Goal: Task Accomplishment & Management: Complete application form

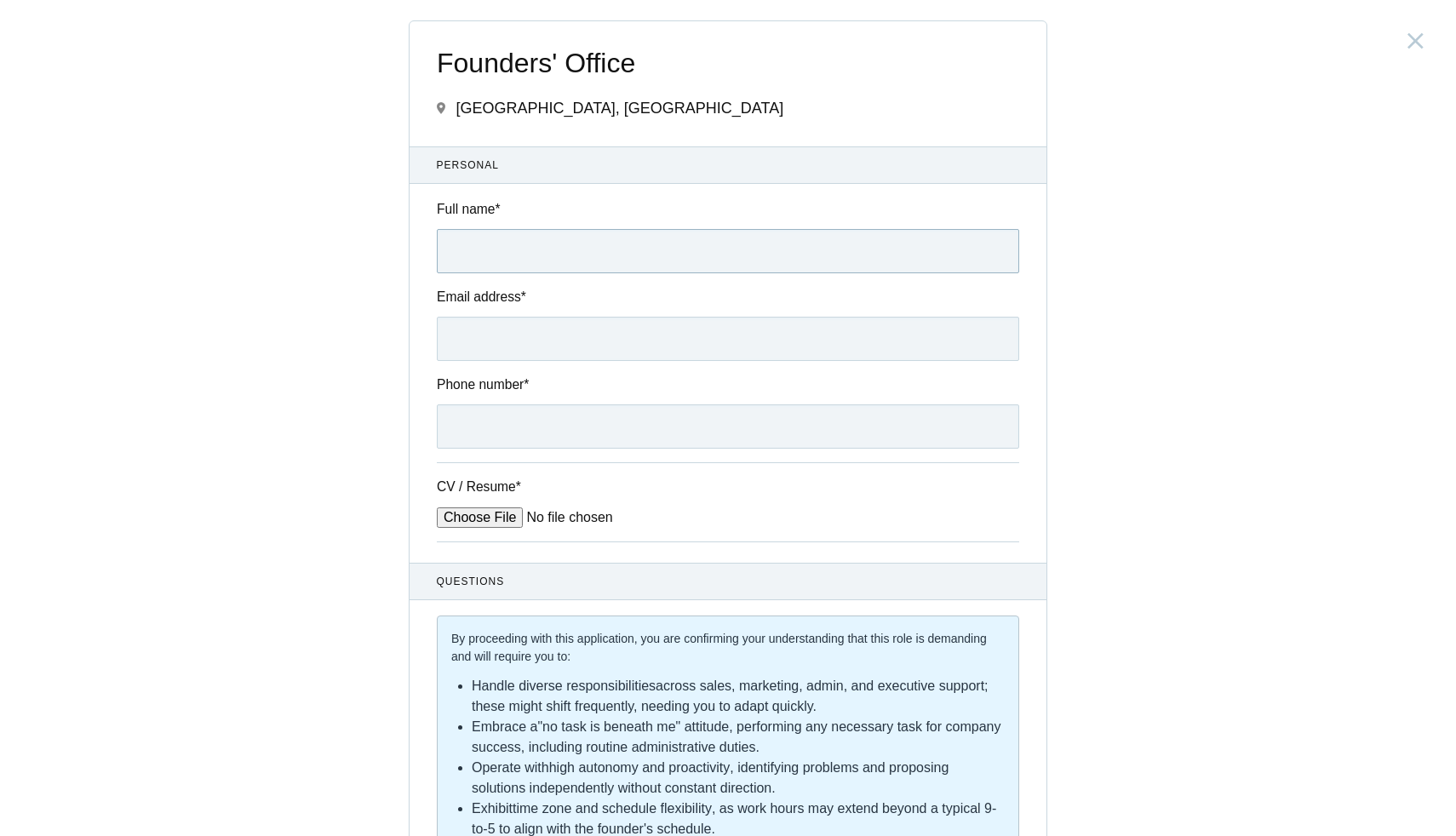
click at [519, 249] on input "Full name *" at bounding box center [728, 251] width 582 height 44
type input "[PERSON_NAME]"
click at [529, 341] on input "Email address *" at bounding box center [728, 339] width 582 height 44
type input "[EMAIL_ADDRESS][DOMAIN_NAME]"
type input "8861813369"
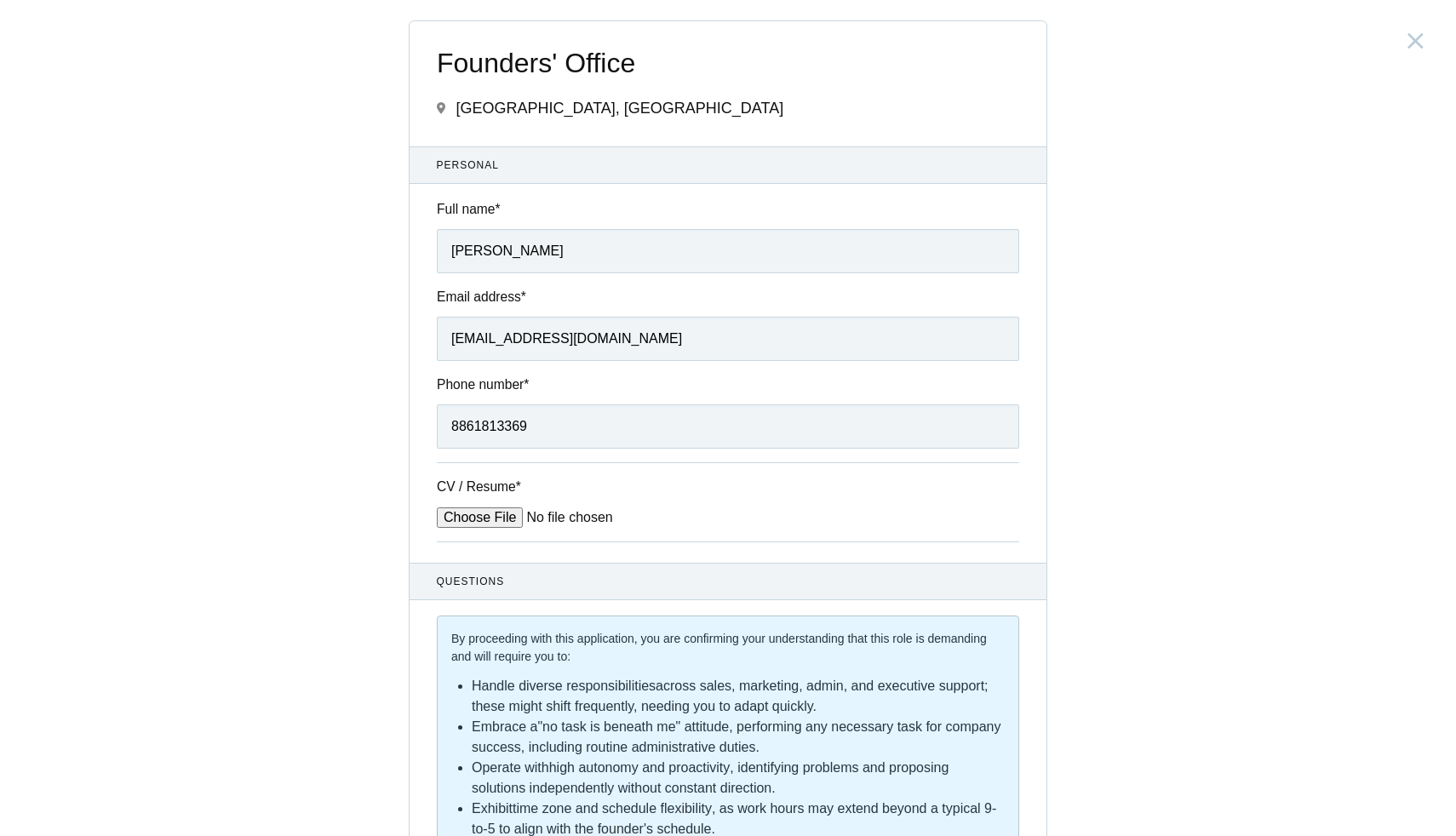
click at [479, 515] on input "CV / Resume *" at bounding box center [566, 518] width 258 height 21
type input "C:\fakepath\Alban_Aloysius_Resume.pdf"
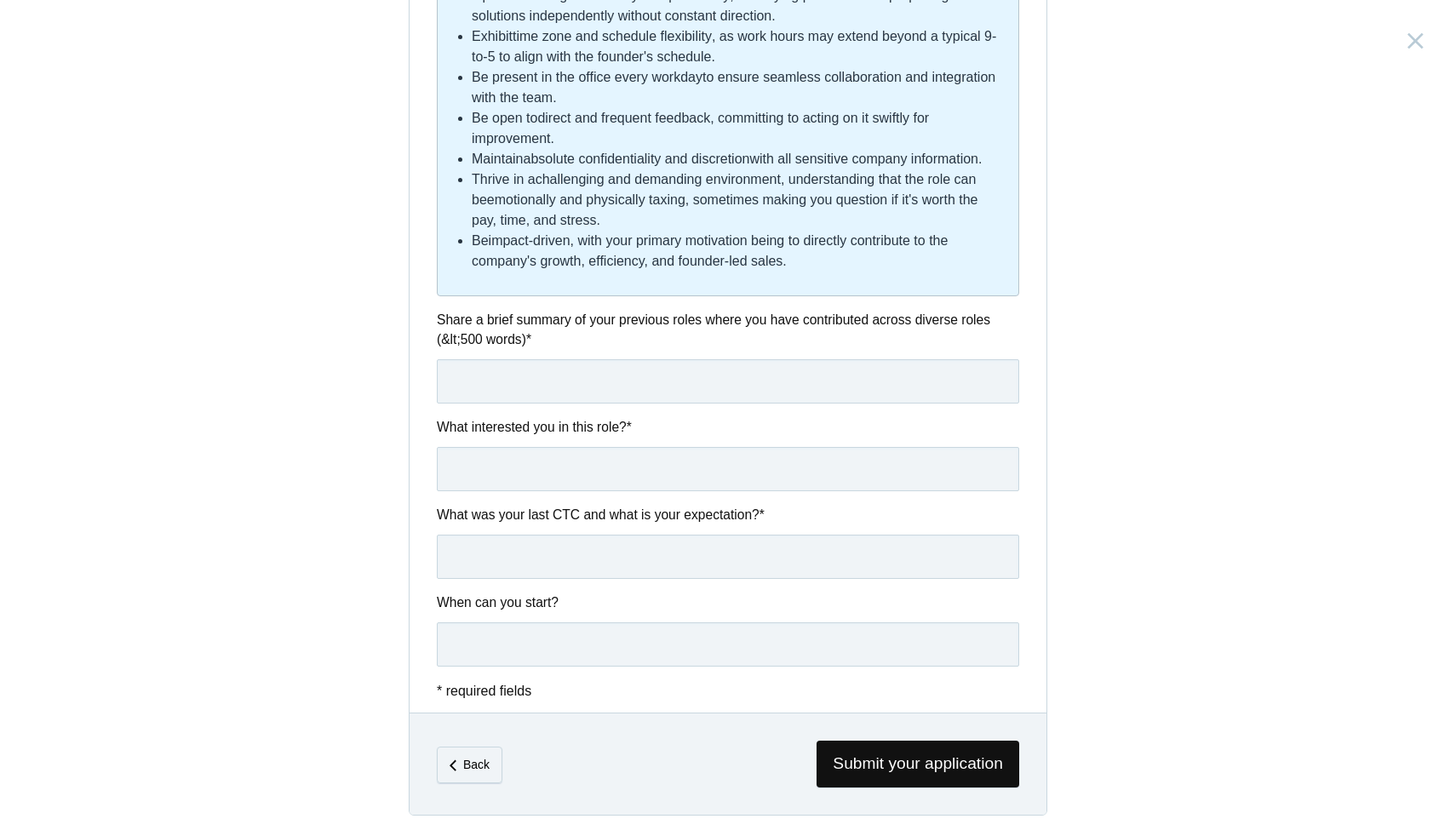
scroll to position [804, 0]
click at [509, 374] on input "text" at bounding box center [728, 381] width 582 height 44
click at [555, 374] on input "text" at bounding box center [728, 381] width 582 height 44
paste input "My experience at Rippling involved proactively joining customer calls to resolv…"
type input "My experience at Rippling involved proactively joining customer calls to resolv…"
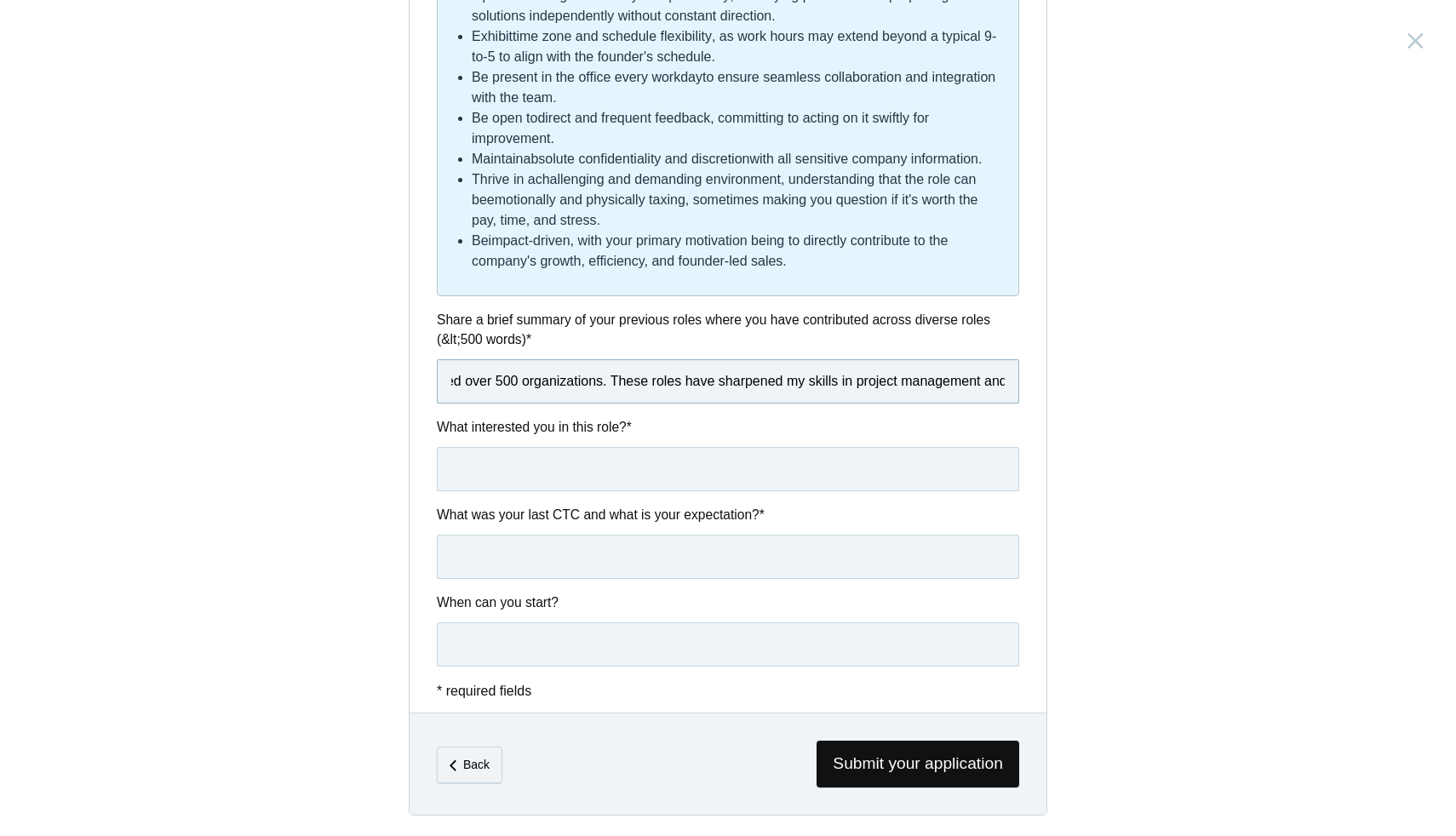
scroll to position [0, 187]
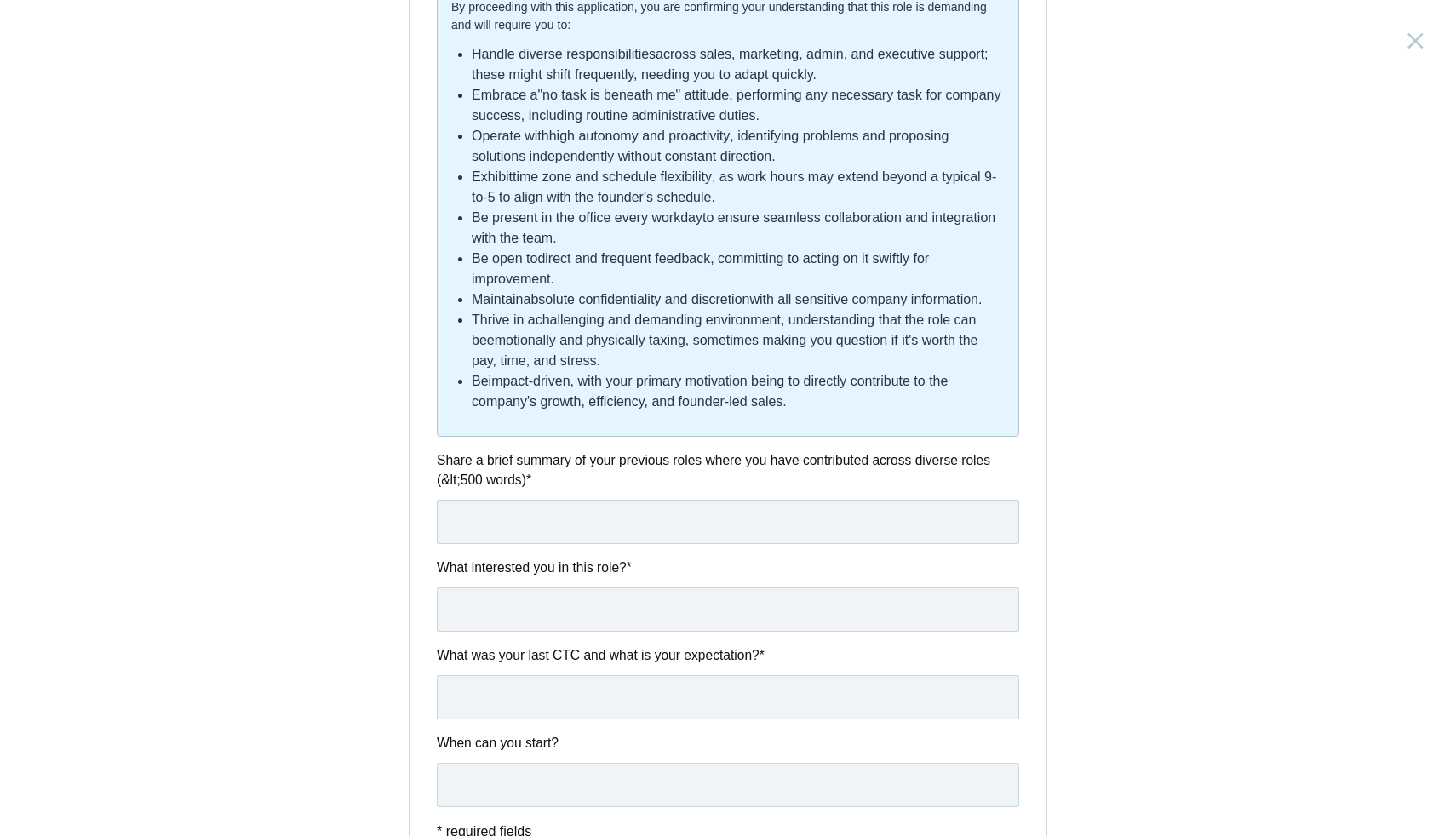
scroll to position [661, 0]
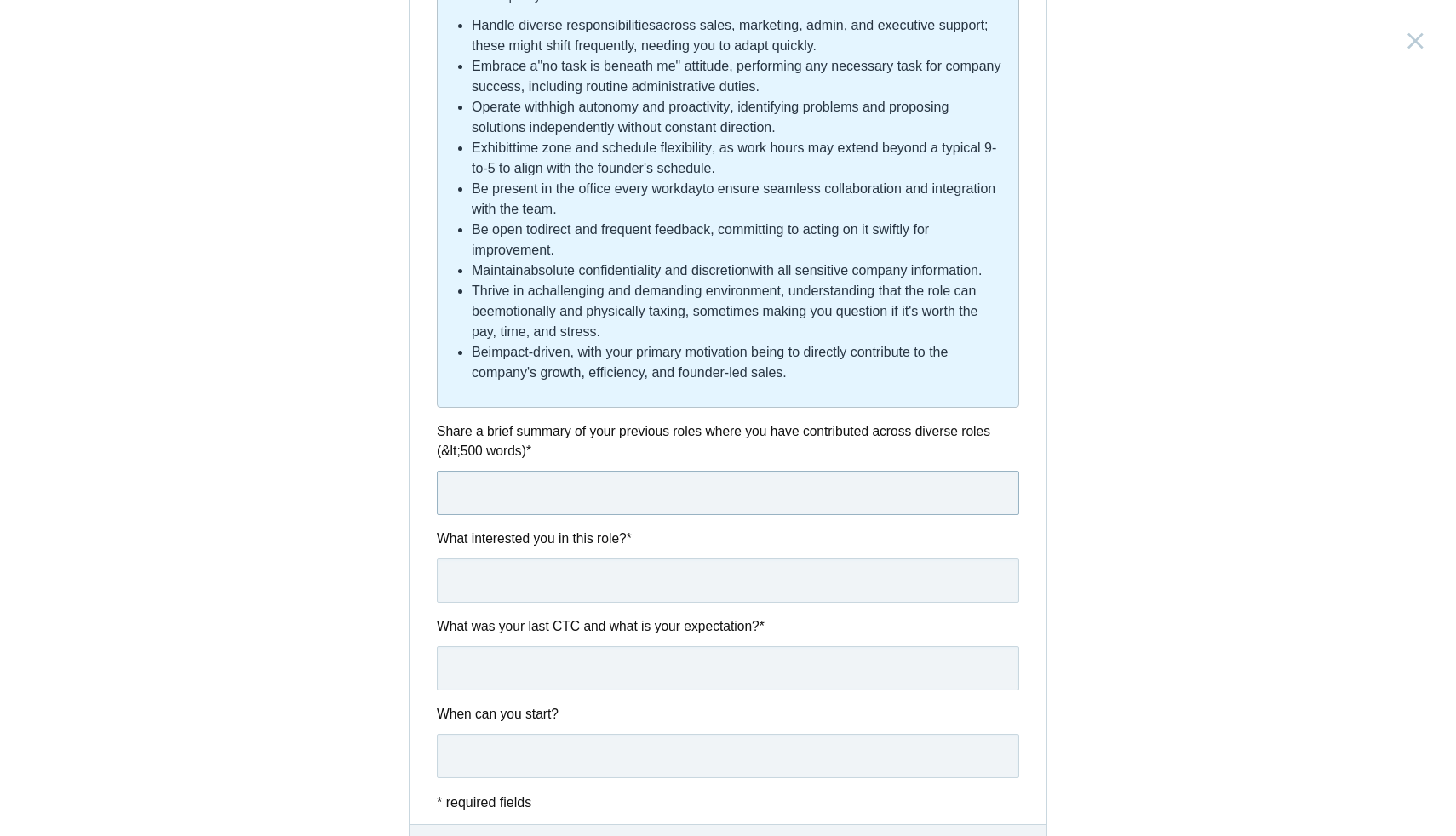
click at [512, 515] on input "text" at bounding box center [728, 493] width 582 height 44
paste input "My experience at Rippling involved proactively joining customer calls to resolv…"
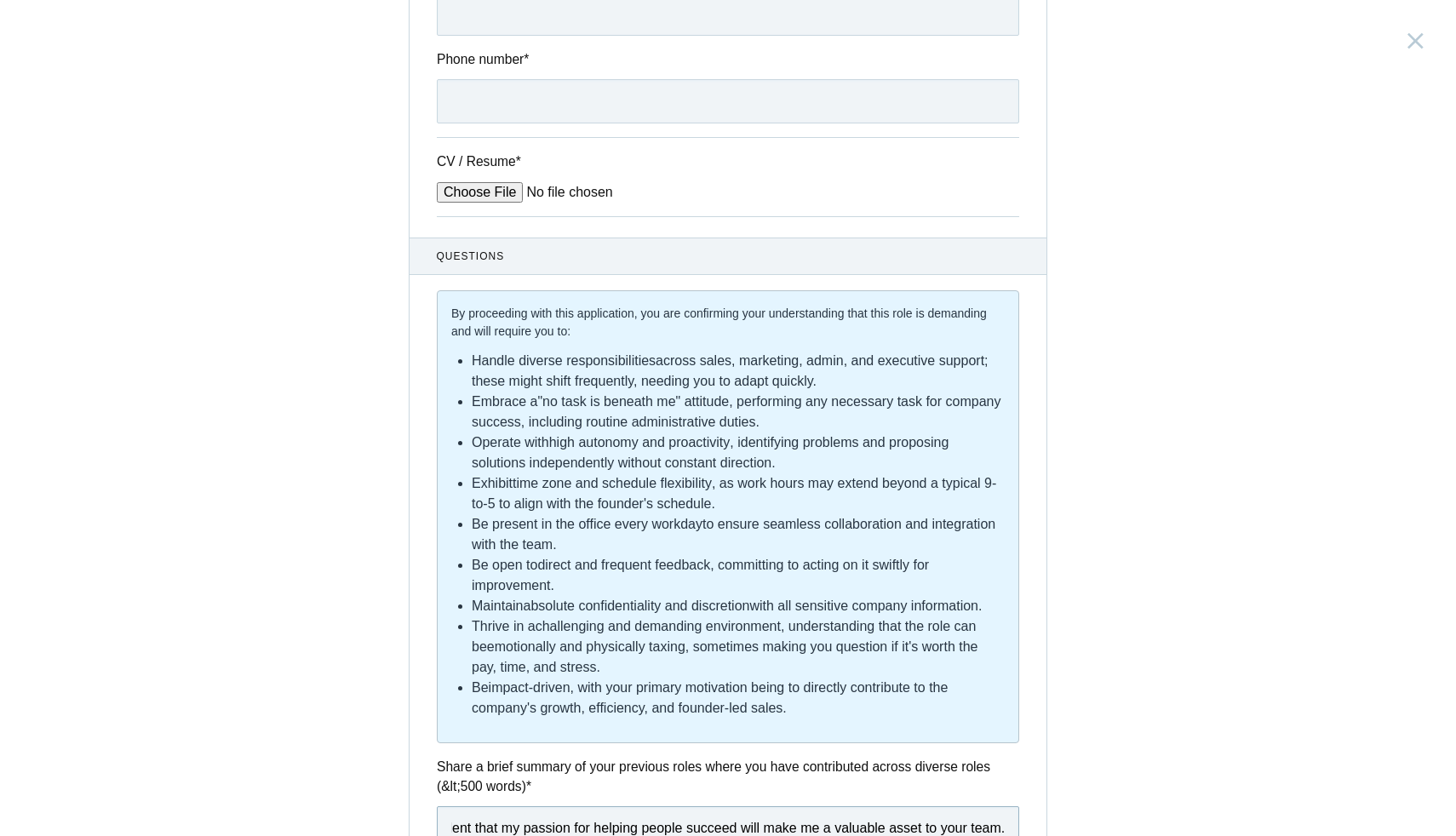
scroll to position [0, 0]
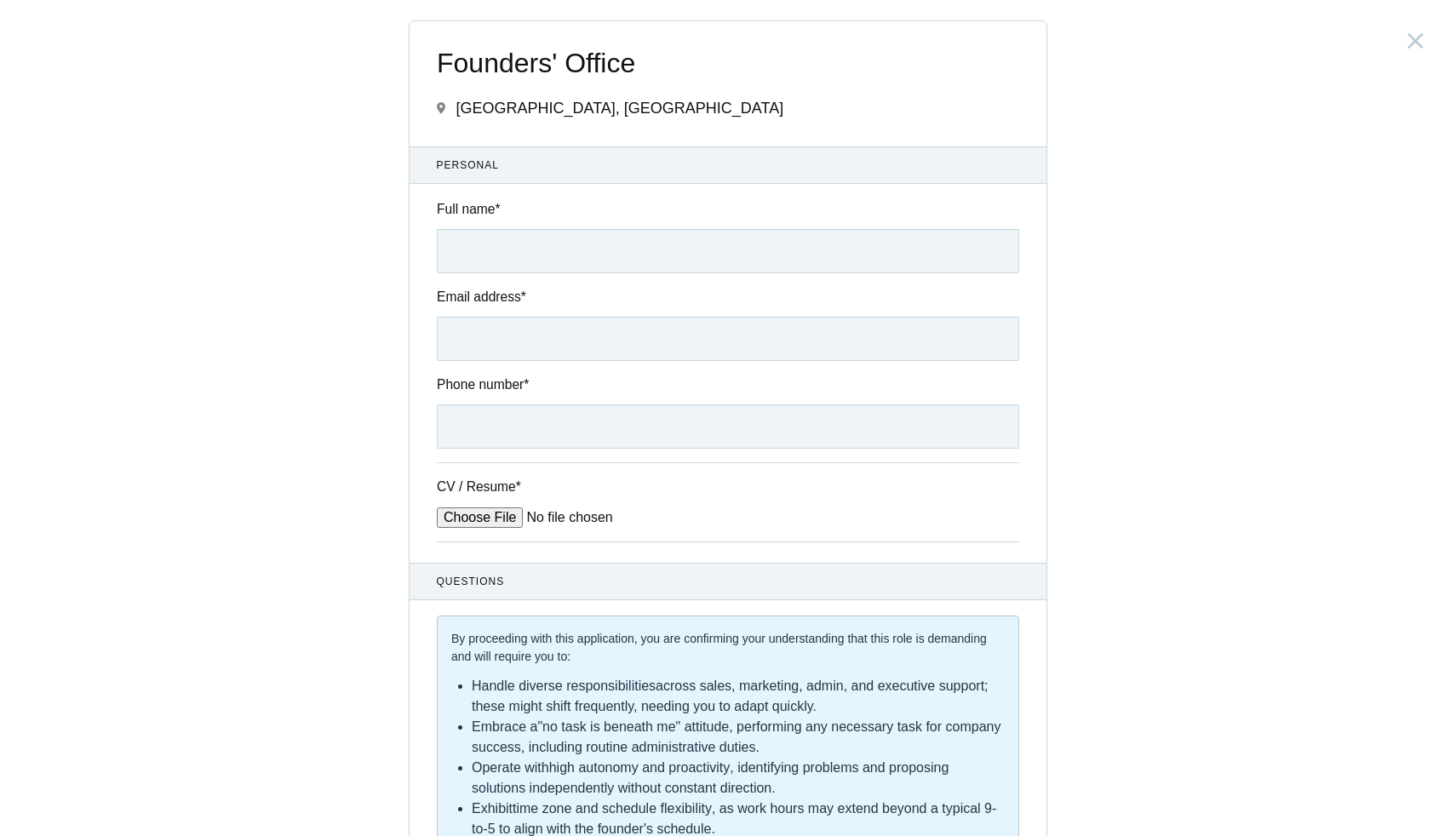
type input "My experience at Rippling involved proactively joining customer calls to resolv…"
click at [496, 262] on input "Full name *" at bounding box center [728, 251] width 582 height 44
type input "[PERSON_NAME]"
click at [533, 336] on input "Email address *" at bounding box center [728, 339] width 582 height 44
type input "albanaloysius07@gmail.com"
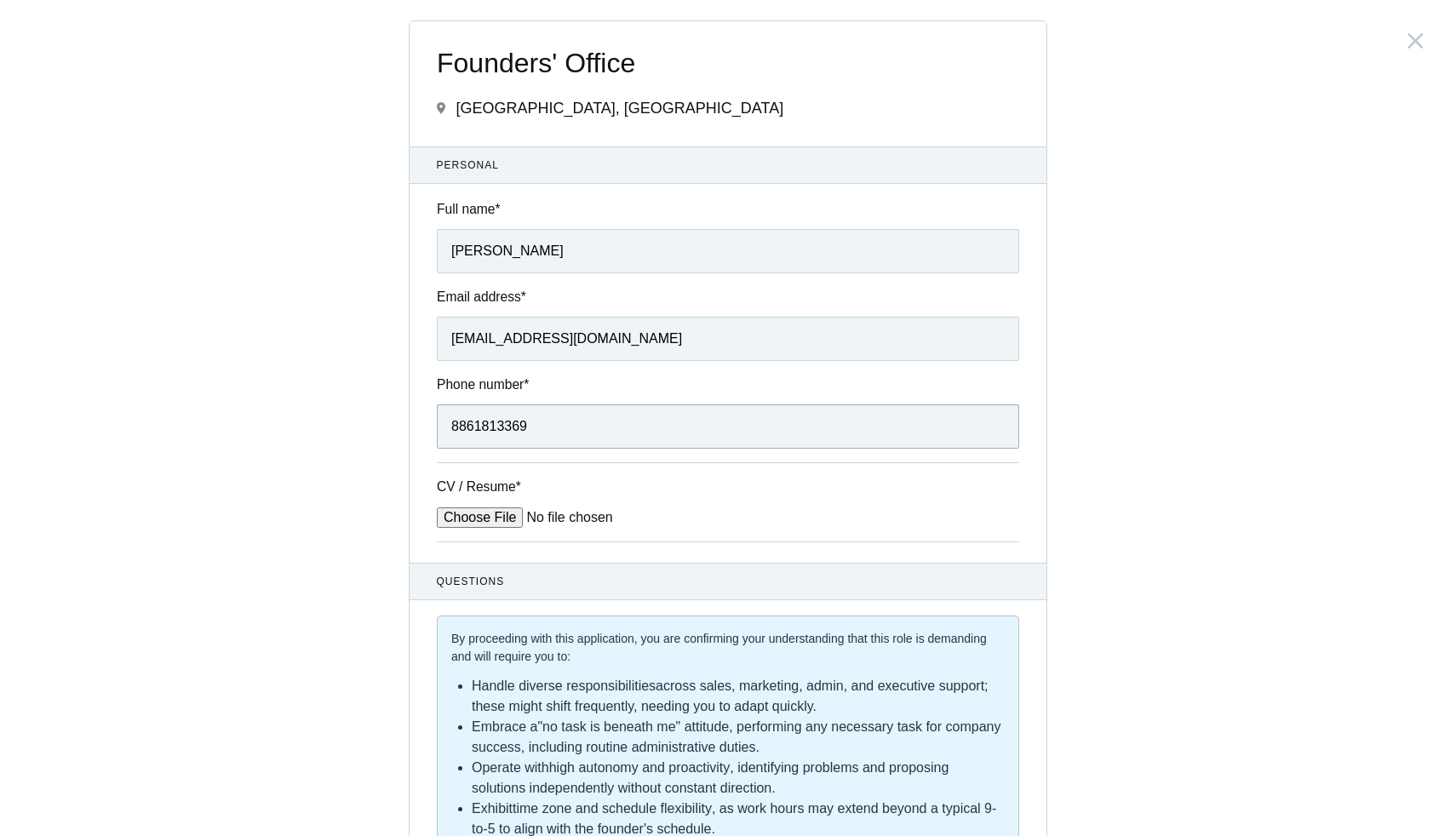
type input "8861813369"
click at [464, 527] on input "CV / Resume *" at bounding box center [566, 518] width 258 height 21
type input "C:\fakepath\Alban_Aloysius_Resume.pdf"
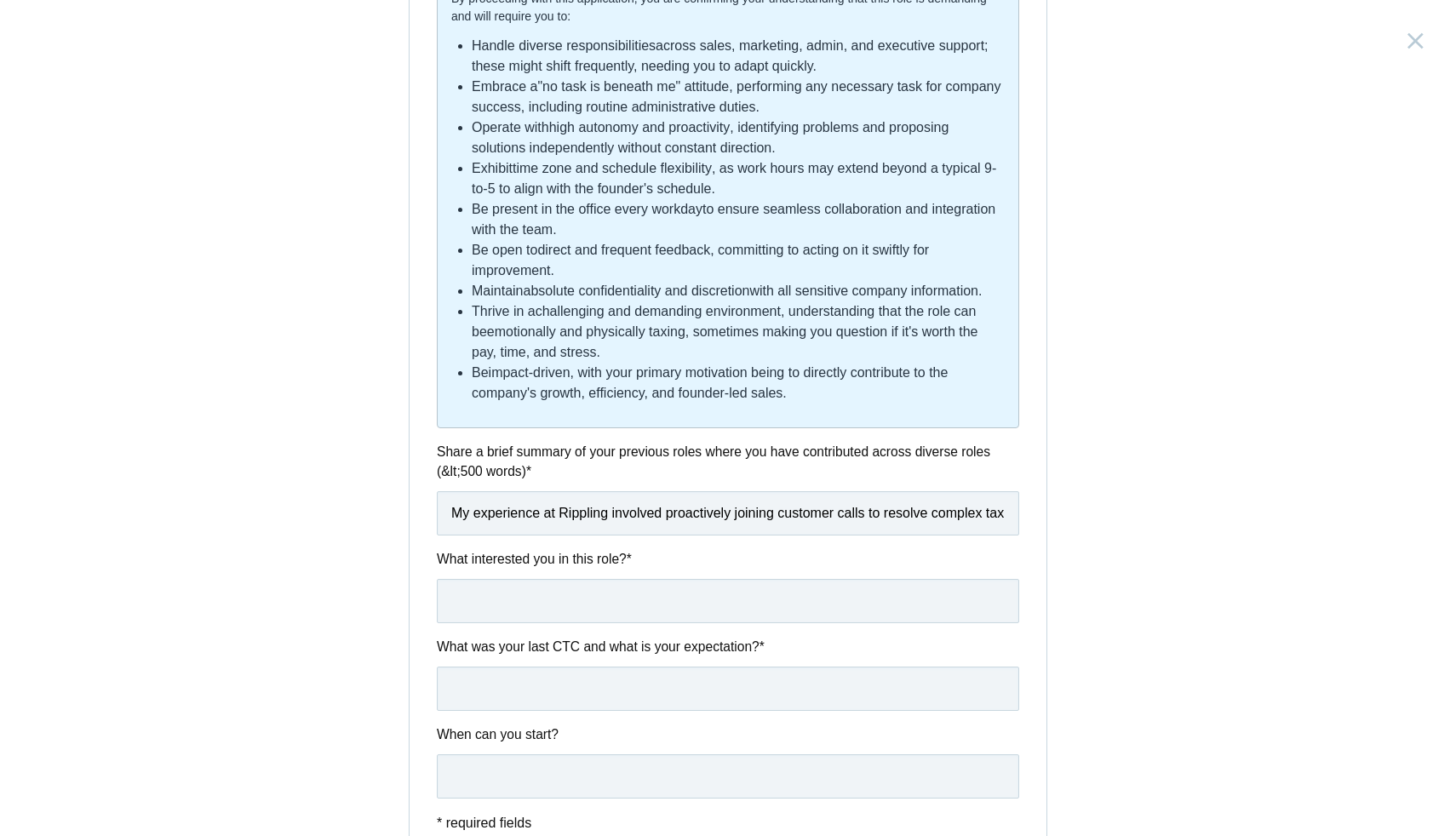
scroll to position [793, 0]
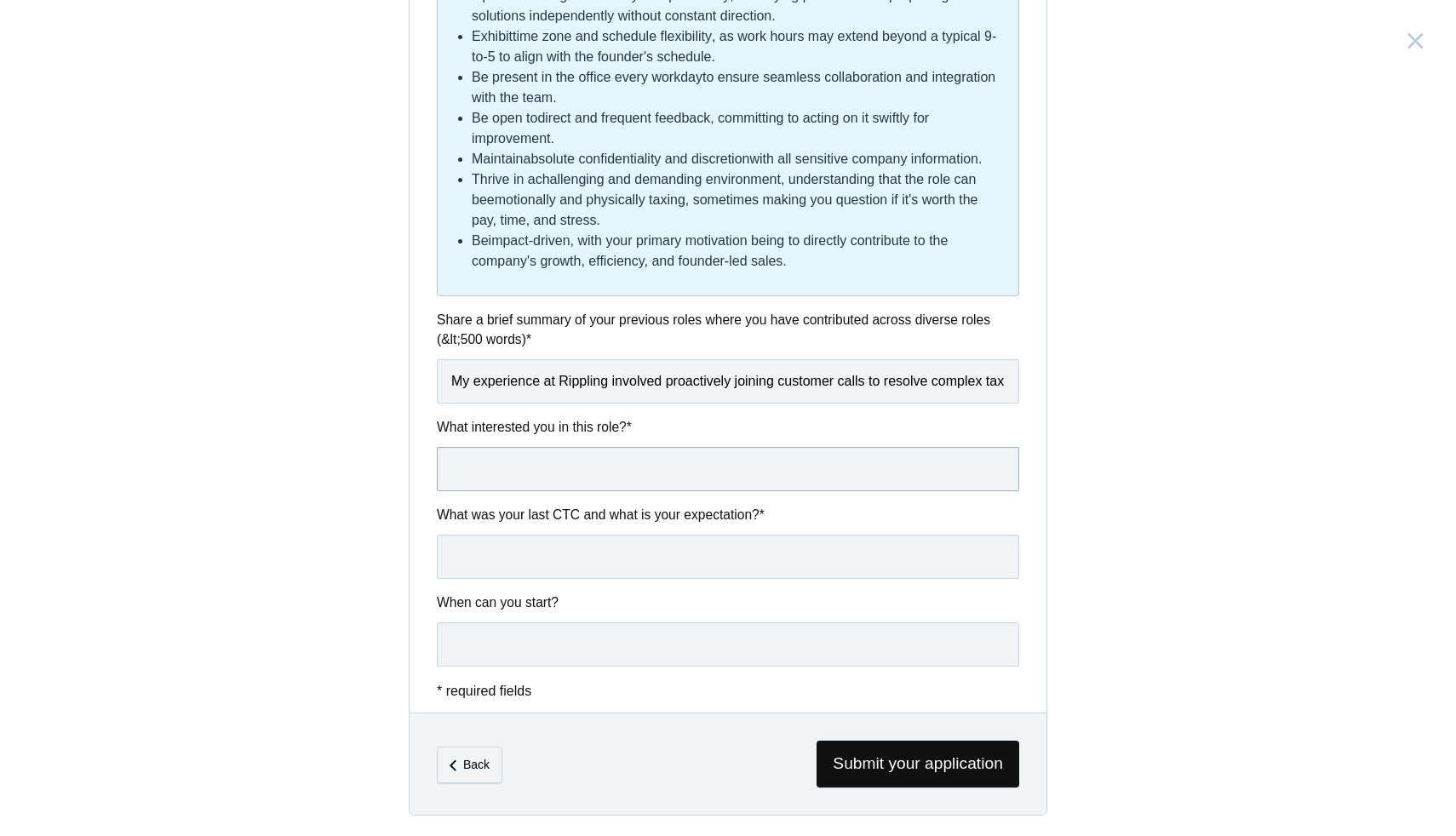
click at [610, 477] on input "text" at bounding box center [728, 469] width 582 height 44
drag, startPoint x: 497, startPoint y: 479, endPoint x: 475, endPoint y: 478, distance: 22.0
click at [475, 478] on input "The no limitation job," at bounding box center [728, 469] width 582 height 44
click at [877, 472] on input "There is no limitation in this role. That is what caught my eye, and having to …" at bounding box center [728, 469] width 582 height 44
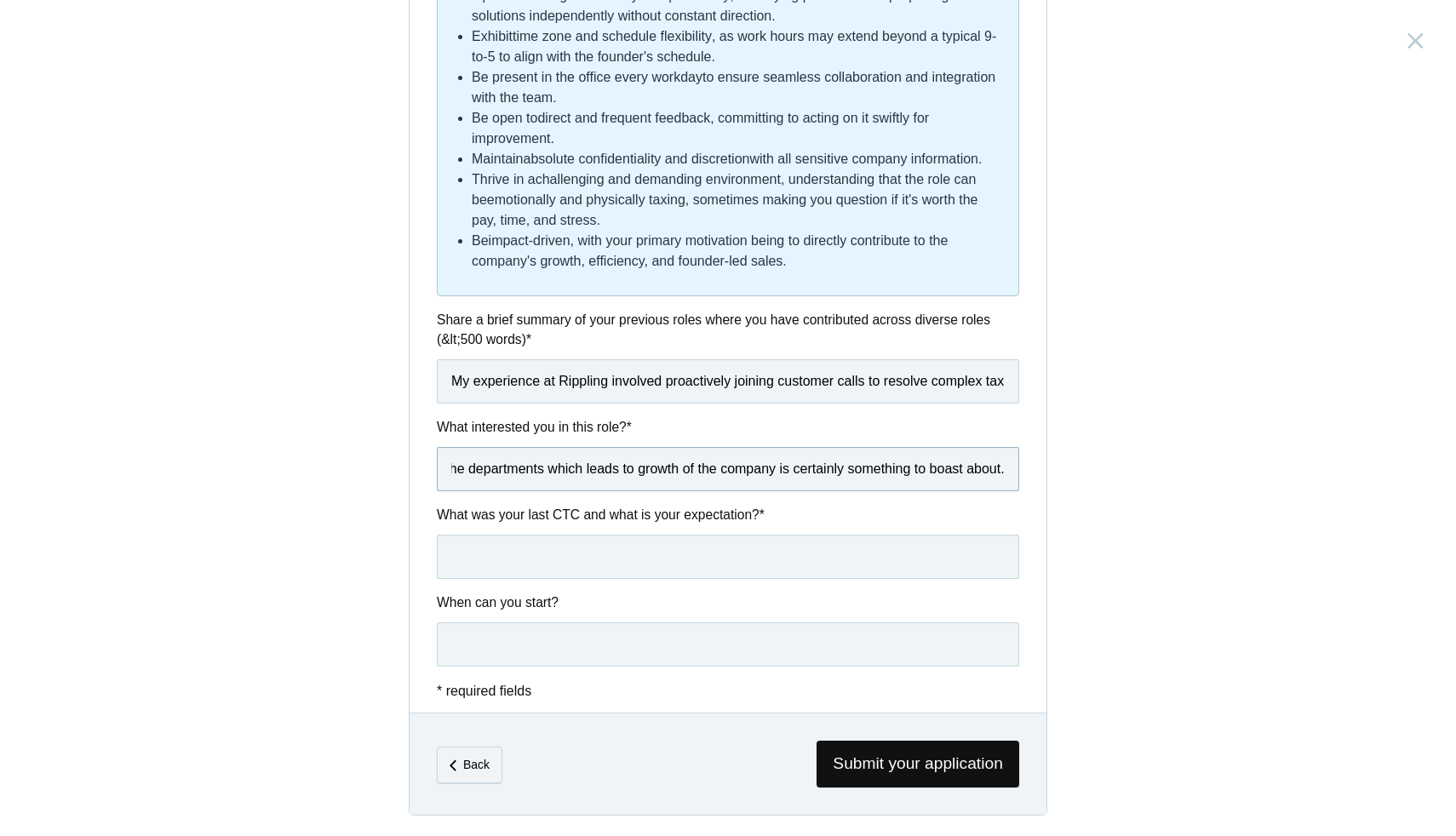
scroll to position [0, 622]
type input "There is no limitation in this role. That is what caught my eye, and having to …"
click at [688, 568] on input "text" at bounding box center [728, 556] width 582 height 44
type input "10,00,000 was my last CTC and my expectation is 13,50,000."
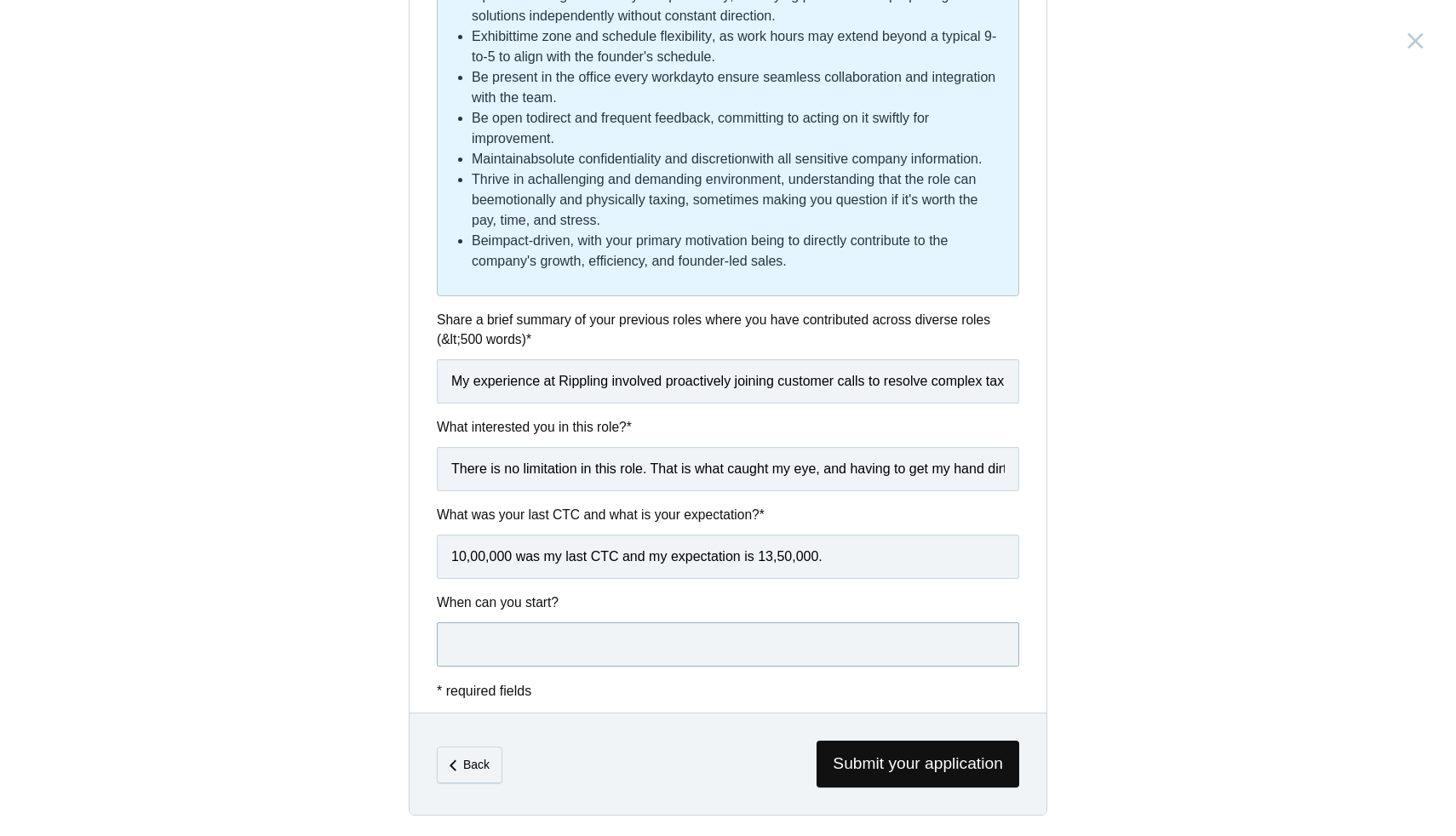
click at [587, 645] on input "text" at bounding box center [728, 645] width 582 height 44
type input "13th of"
type input "October 13th 2025"
click at [875, 776] on span "Submit your application" at bounding box center [917, 763] width 203 height 47
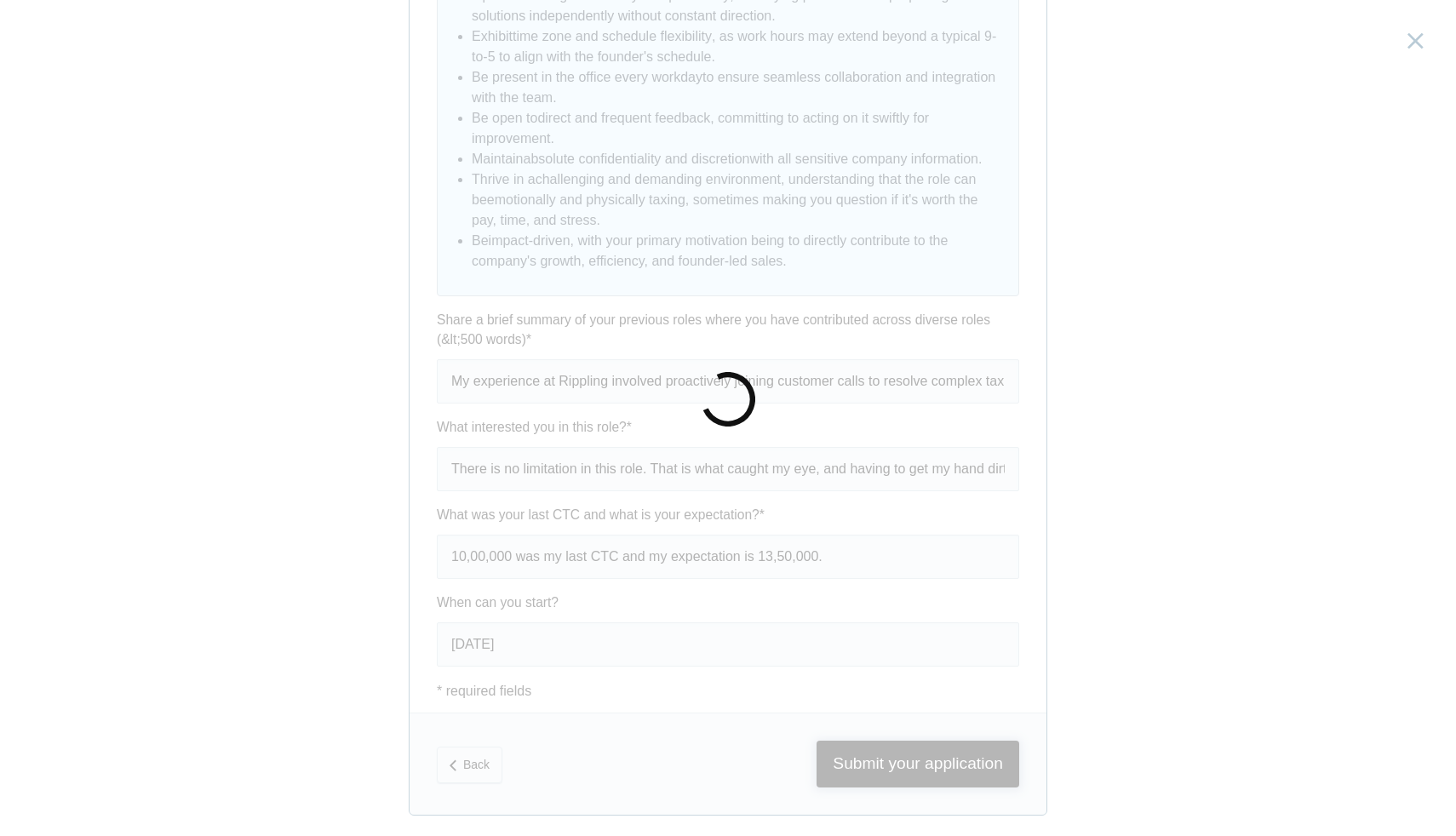
scroll to position [0, 0]
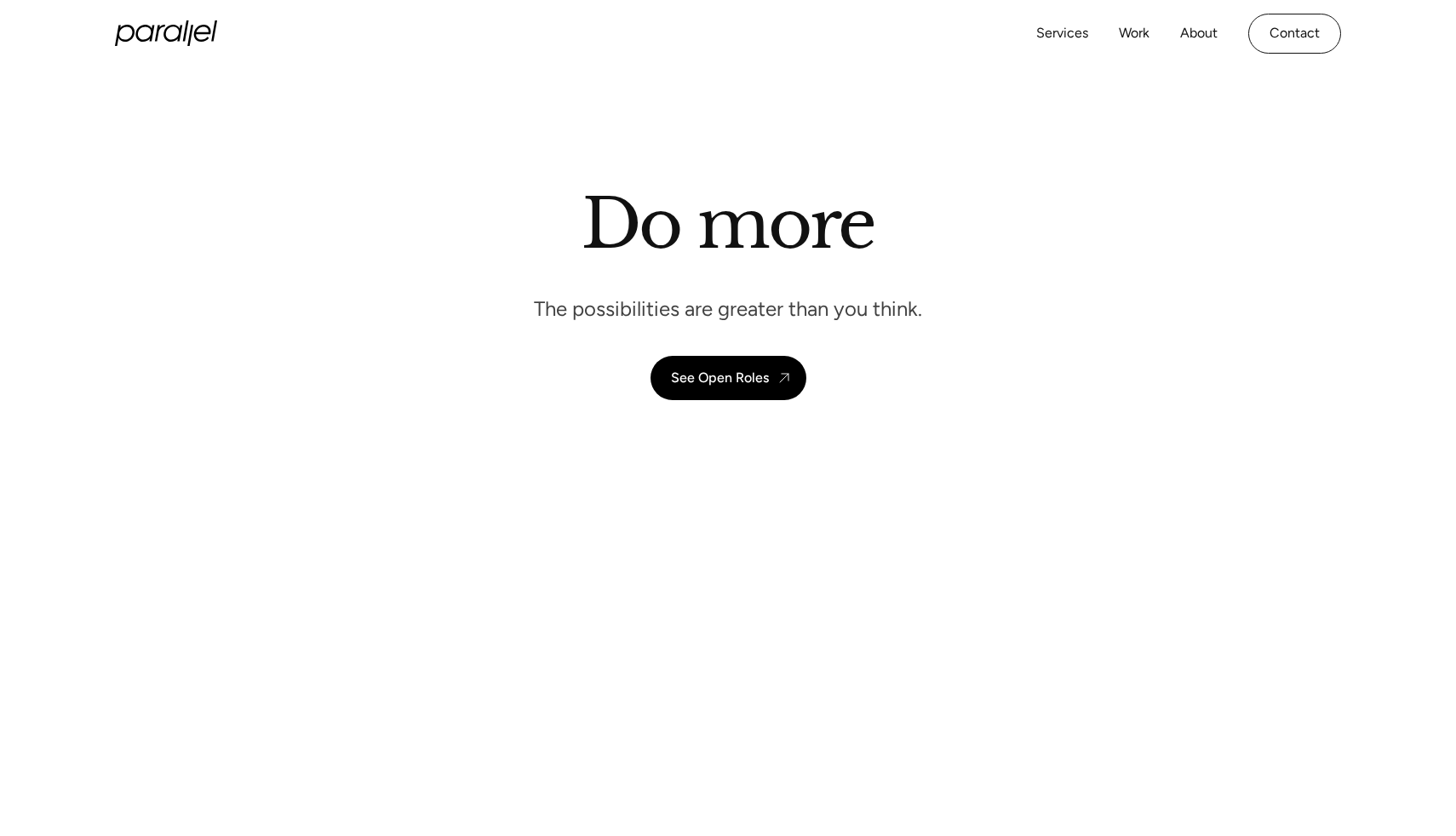
scroll to position [4763, 0]
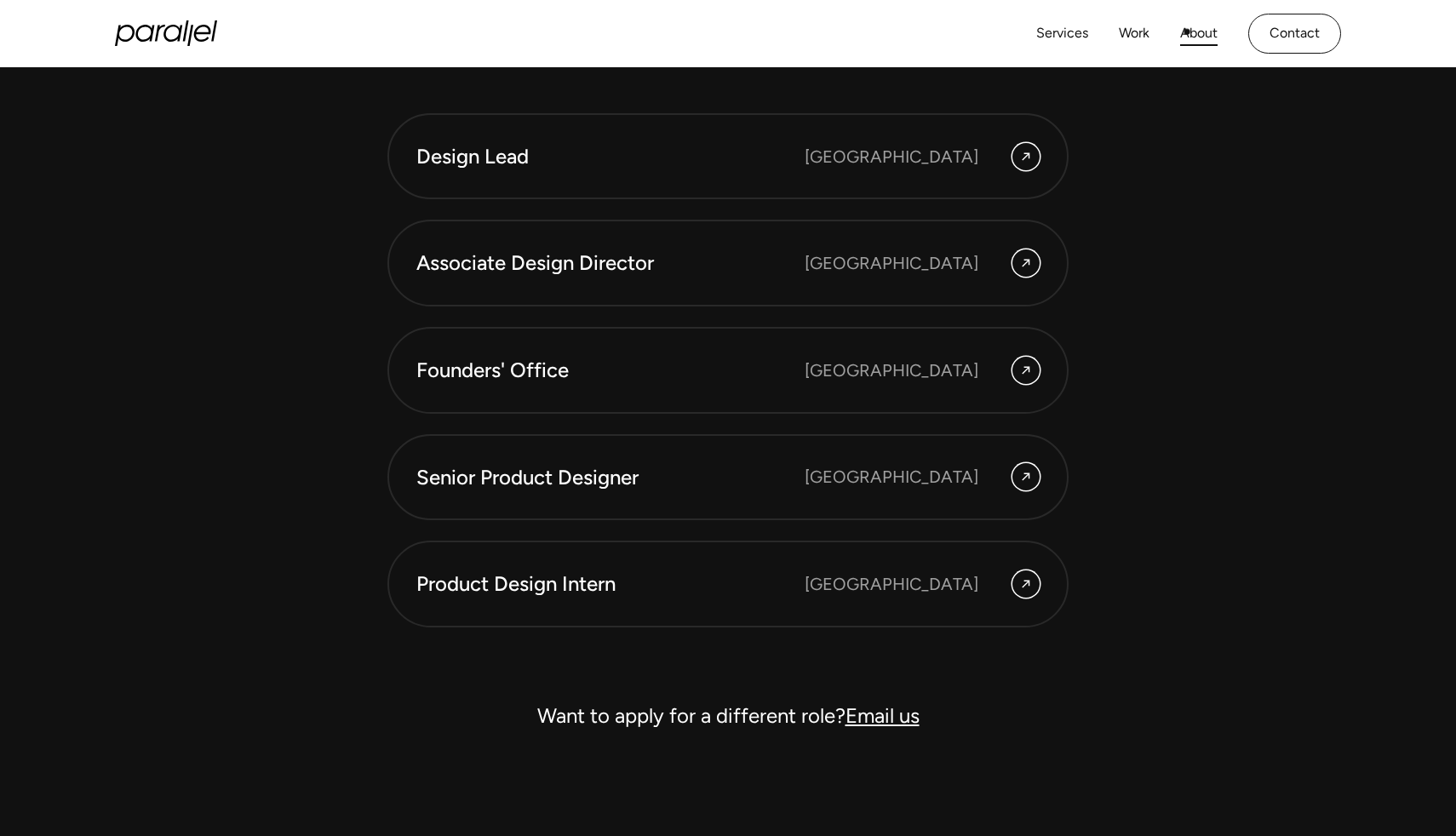
click at [1202, 32] on link "About" at bounding box center [1199, 33] width 38 height 25
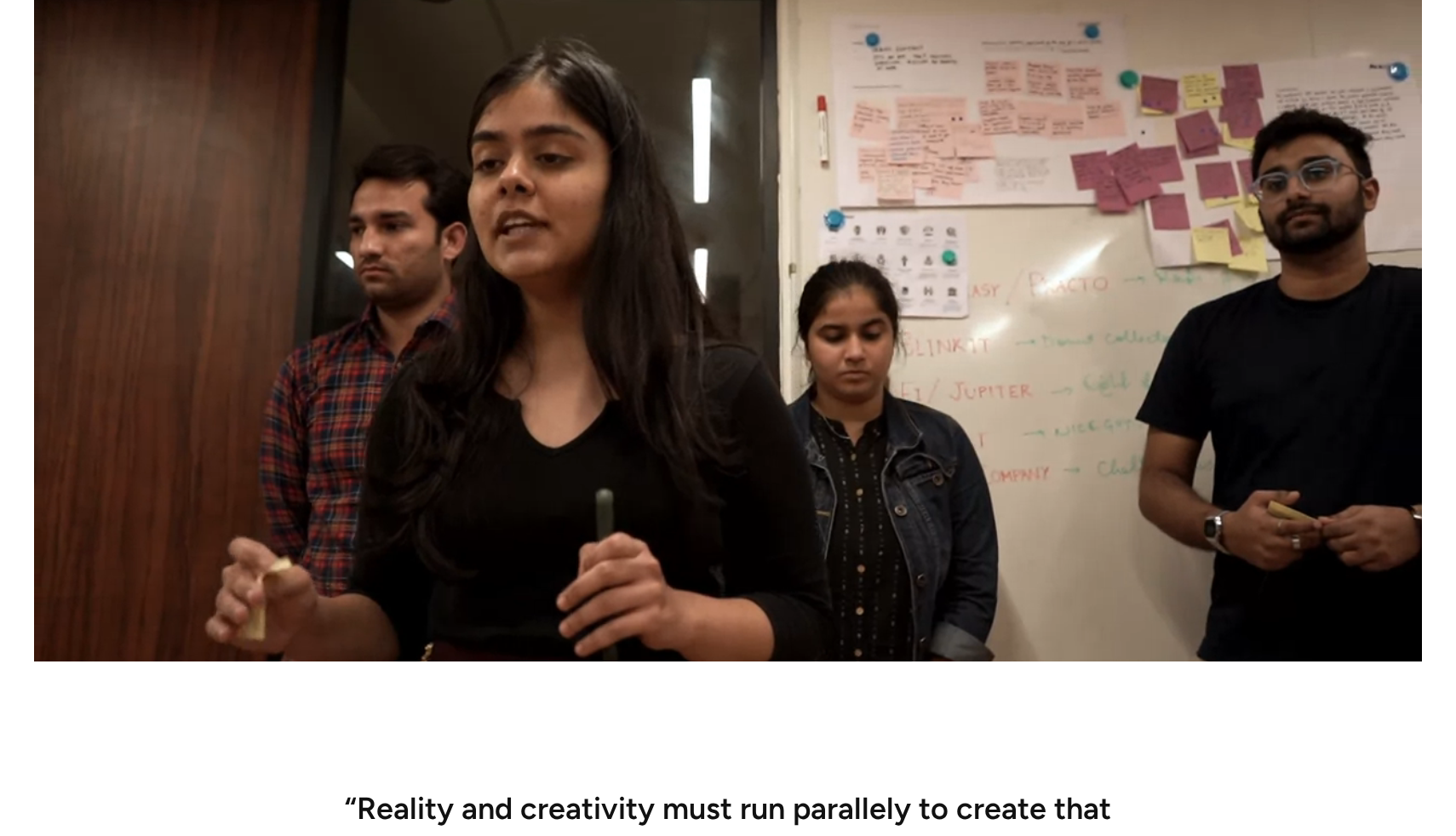
scroll to position [544, 0]
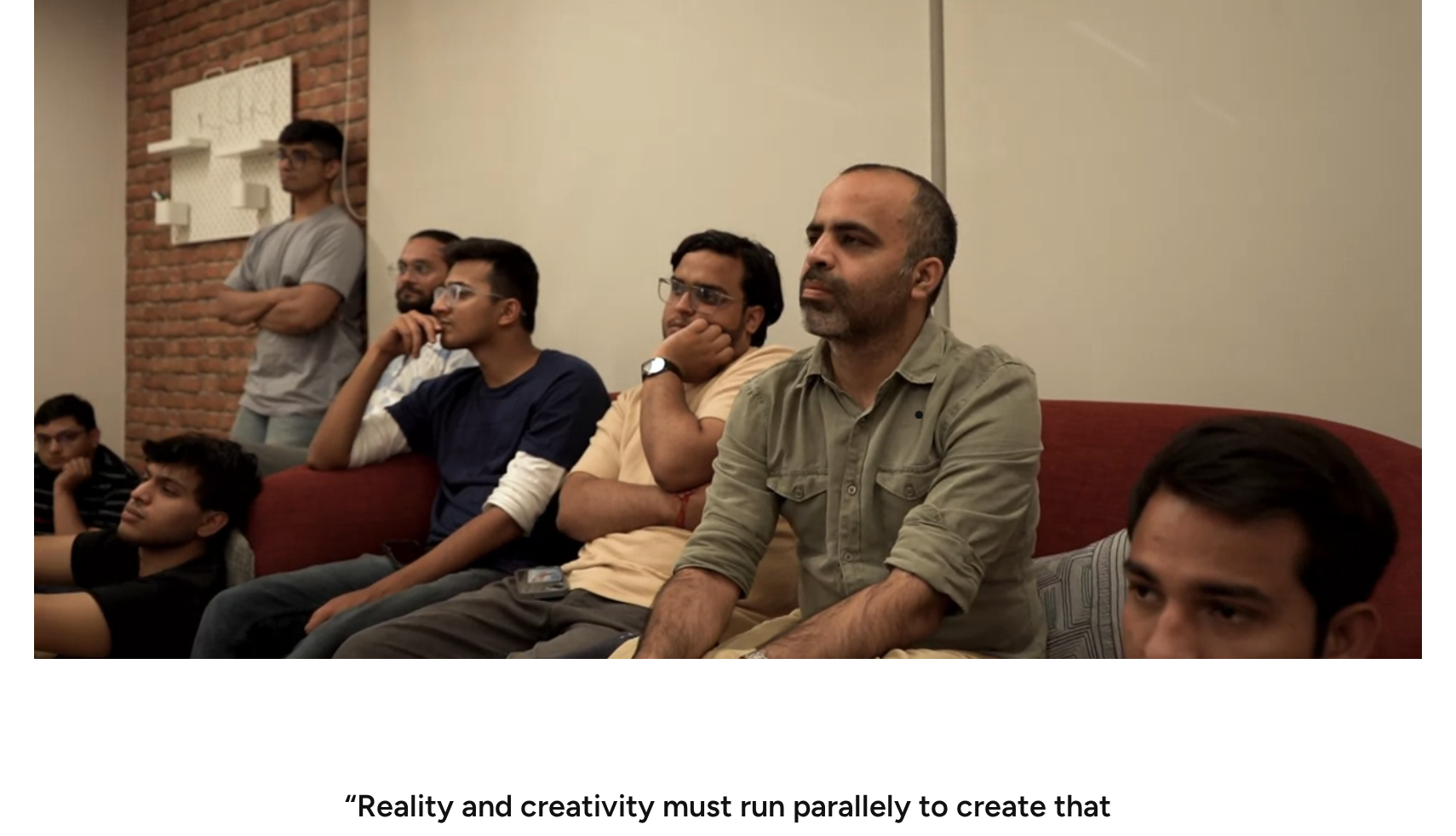
click at [919, 415] on video at bounding box center [728, 318] width 1388 height 681
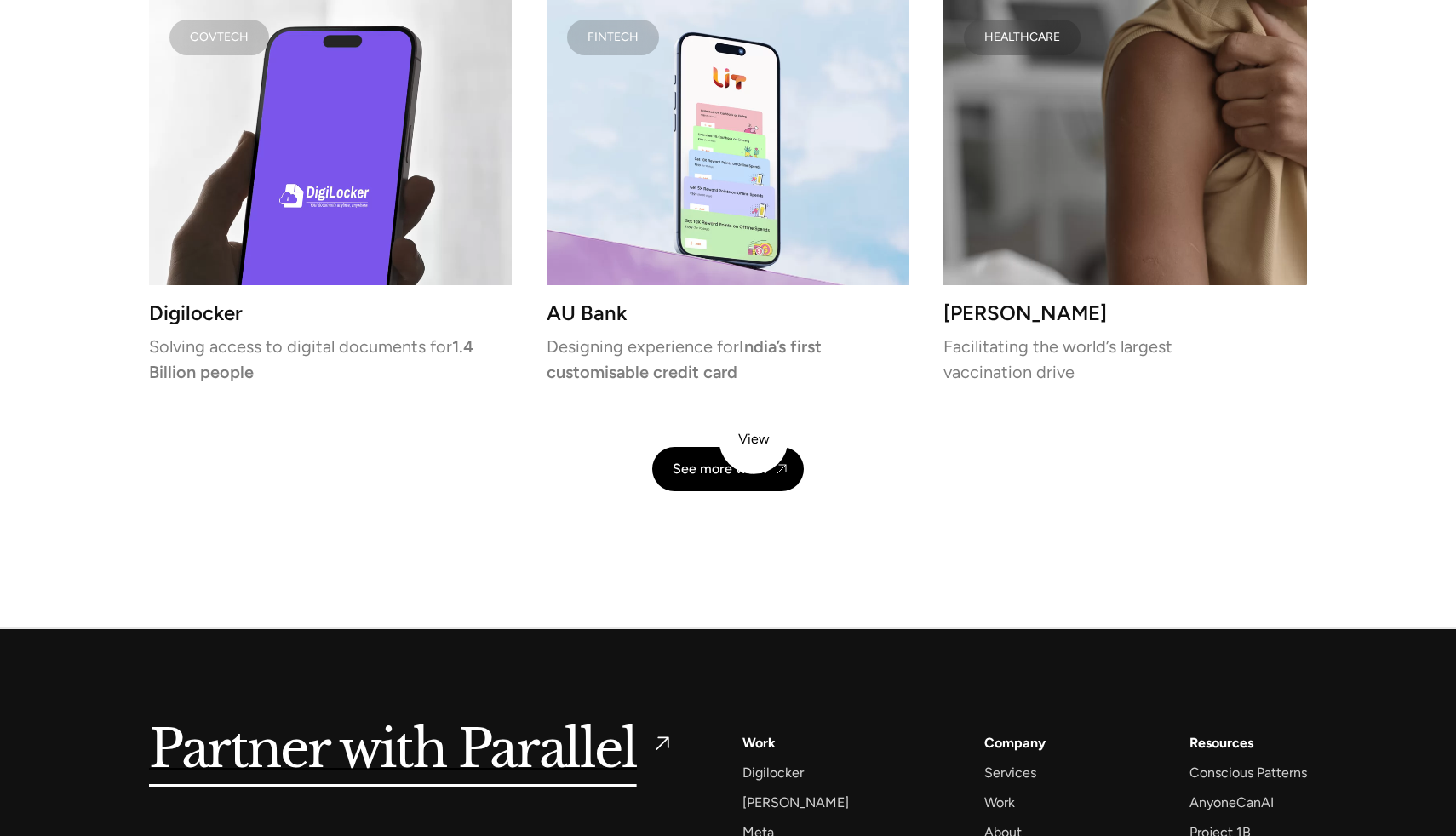
scroll to position [3991, 0]
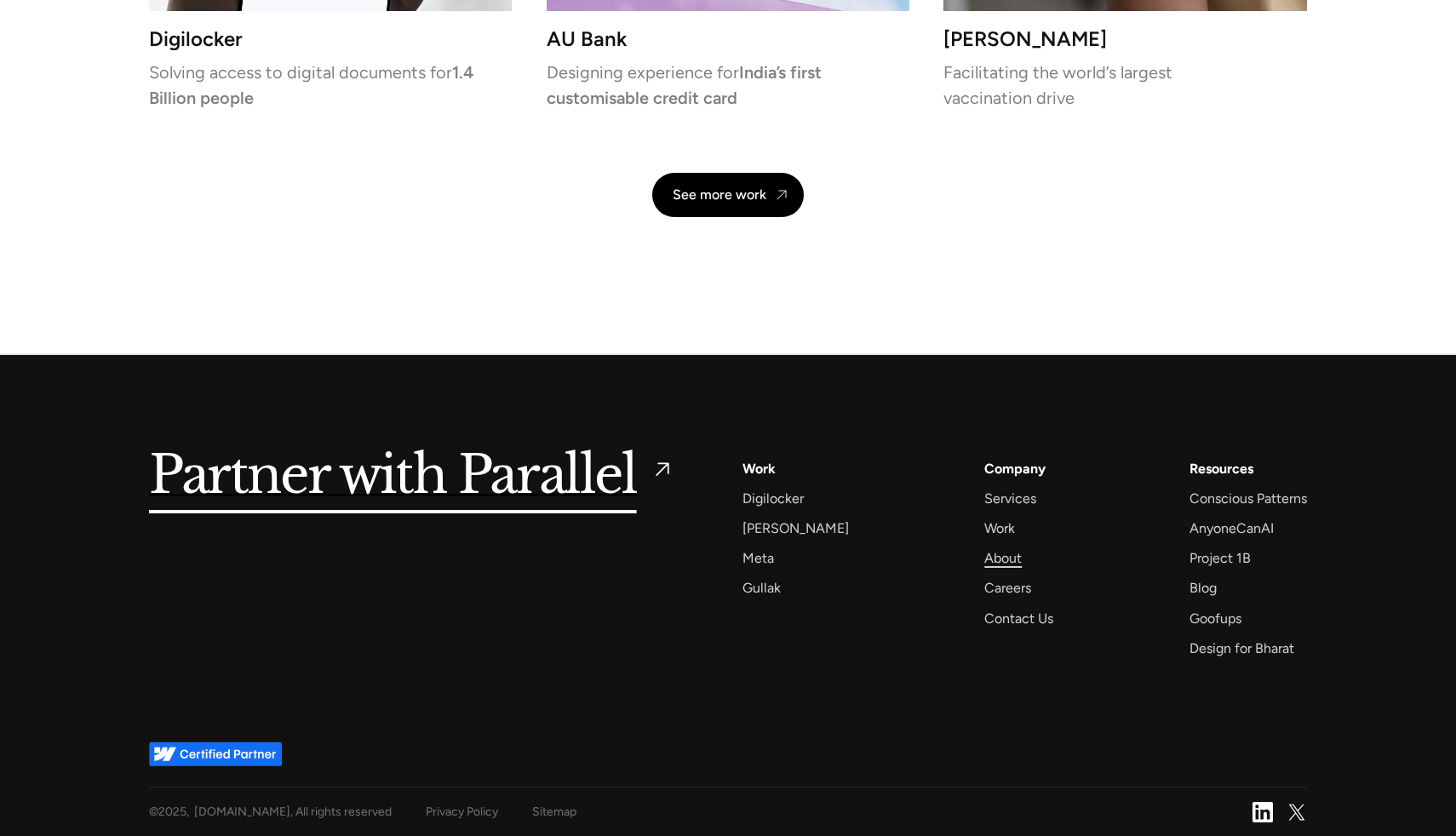
click at [984, 554] on div "About" at bounding box center [1003, 557] width 38 height 23
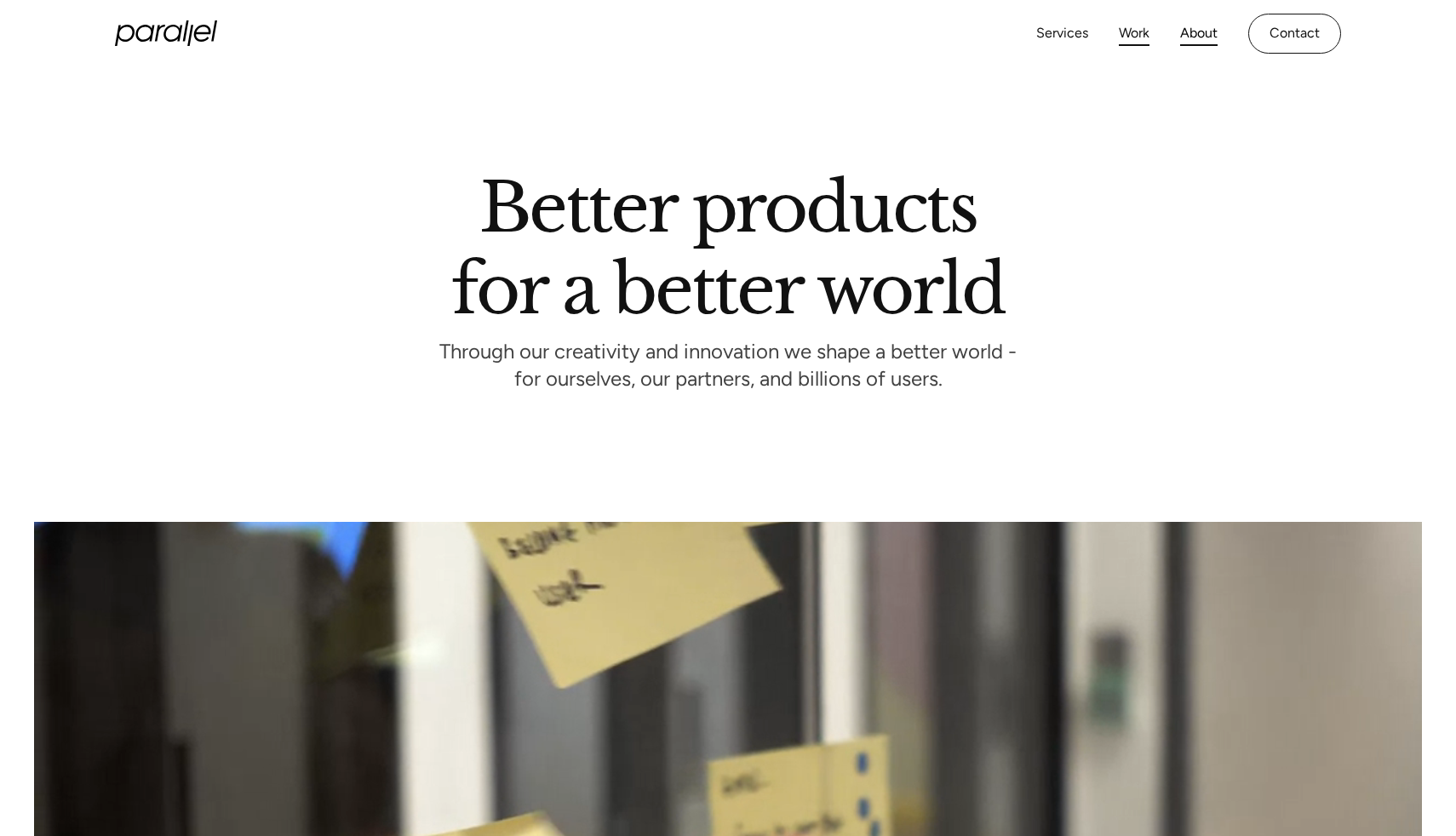
click at [1126, 40] on link "Work" at bounding box center [1135, 33] width 31 height 25
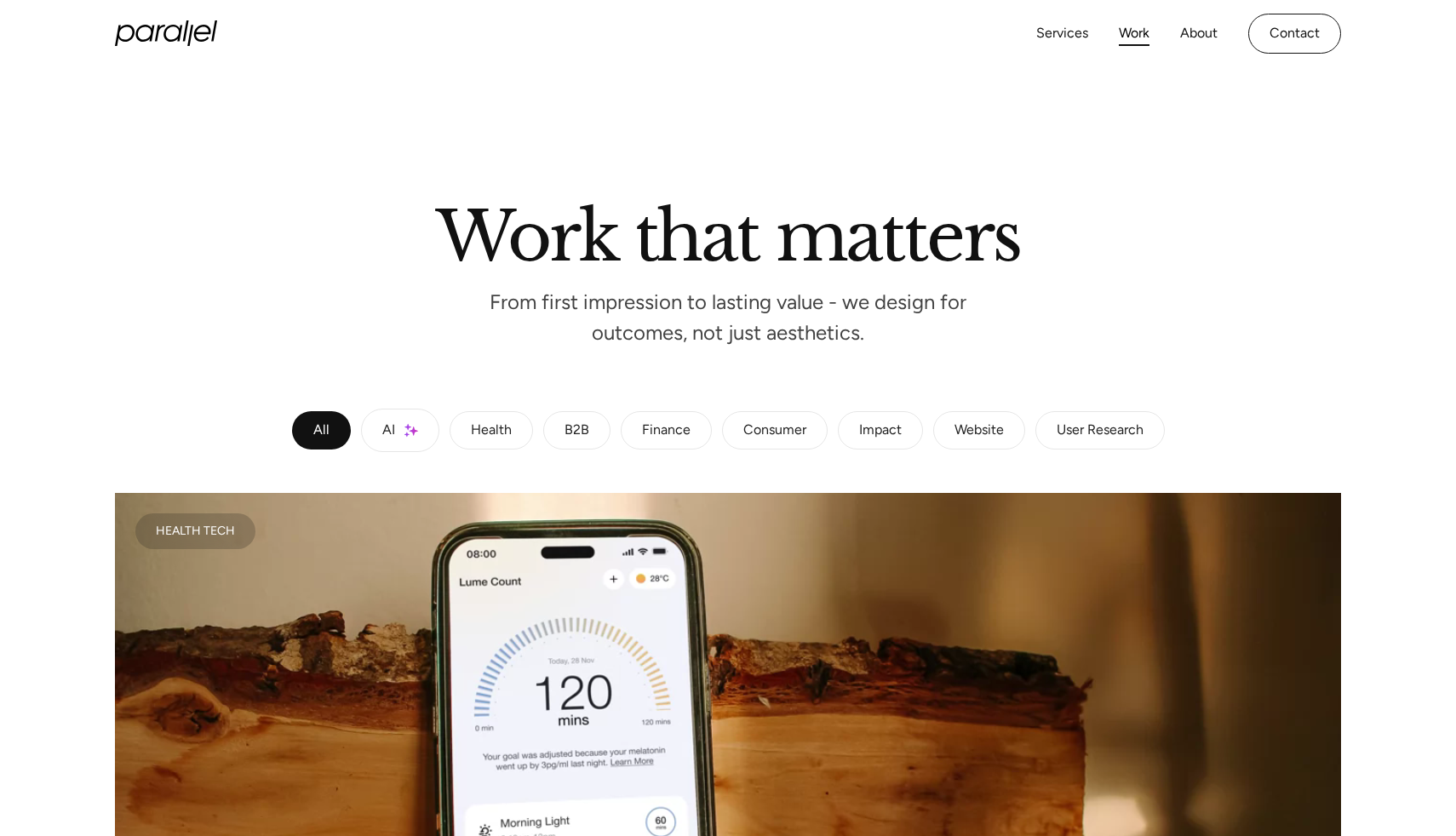
click at [1143, 39] on link "Work" at bounding box center [1135, 33] width 31 height 25
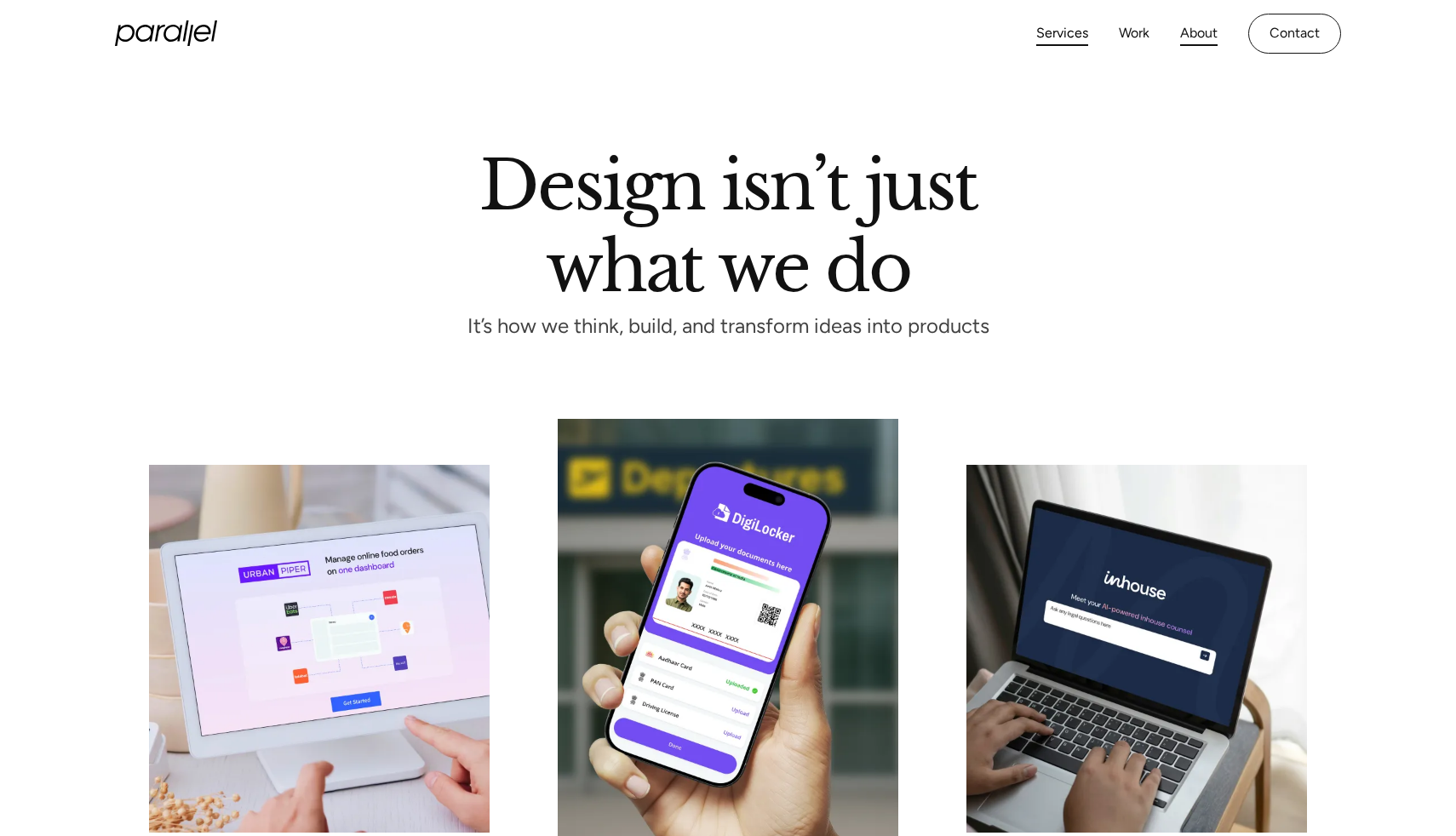
click at [1188, 34] on link "About" at bounding box center [1199, 33] width 38 height 25
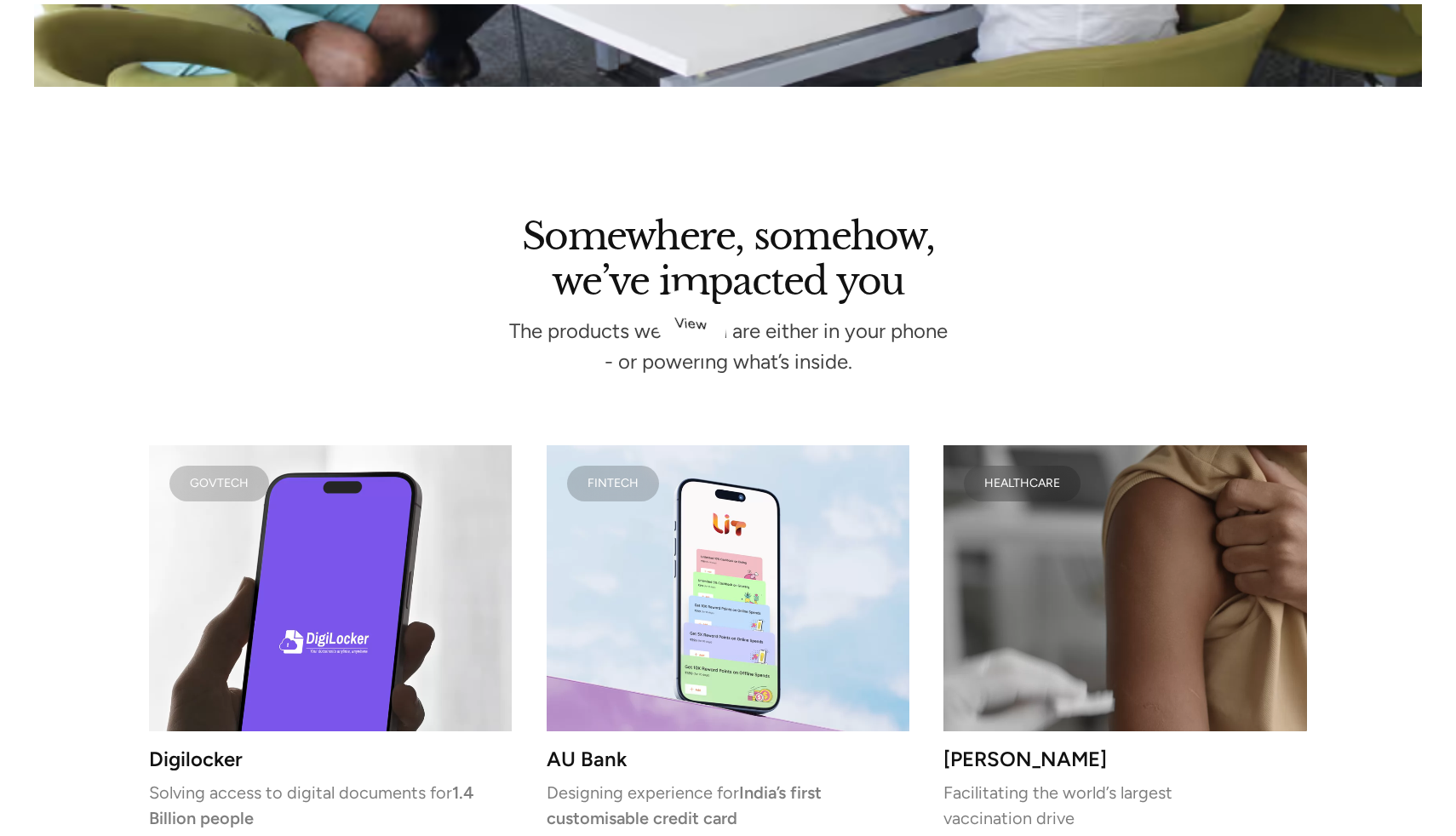
scroll to position [3991, 0]
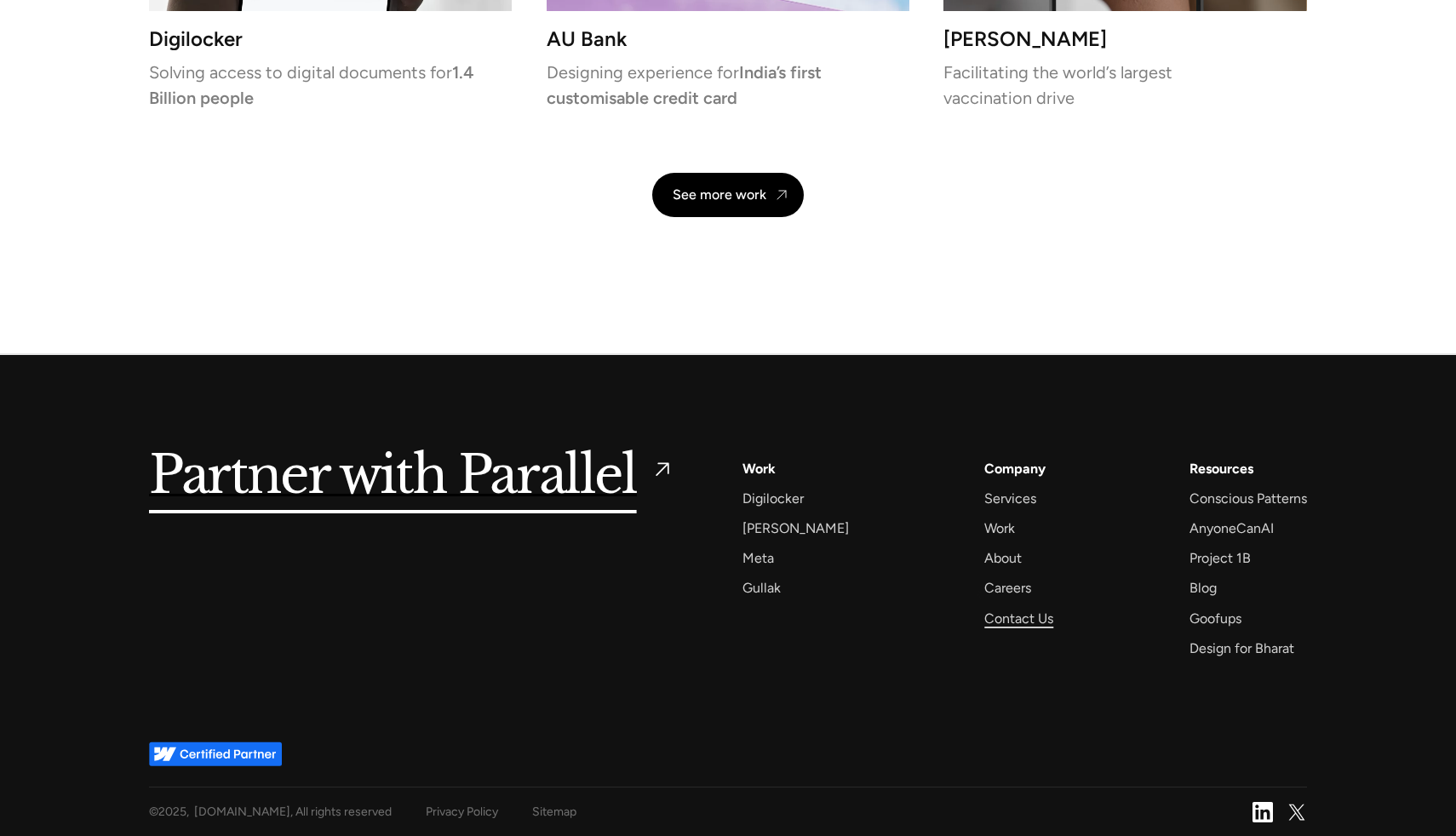
click at [987, 627] on div "Contact Us" at bounding box center [1018, 618] width 69 height 23
